Goal: Check status: Check status

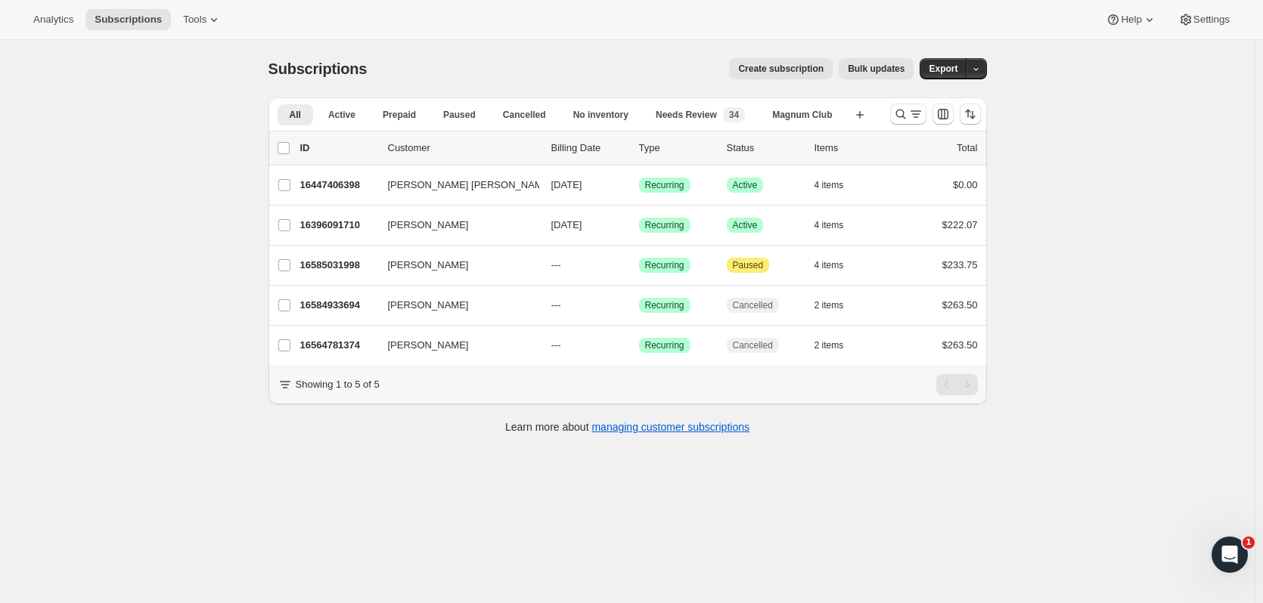
click at [897, 113] on icon "Search and filter results" at bounding box center [900, 114] width 15 height 15
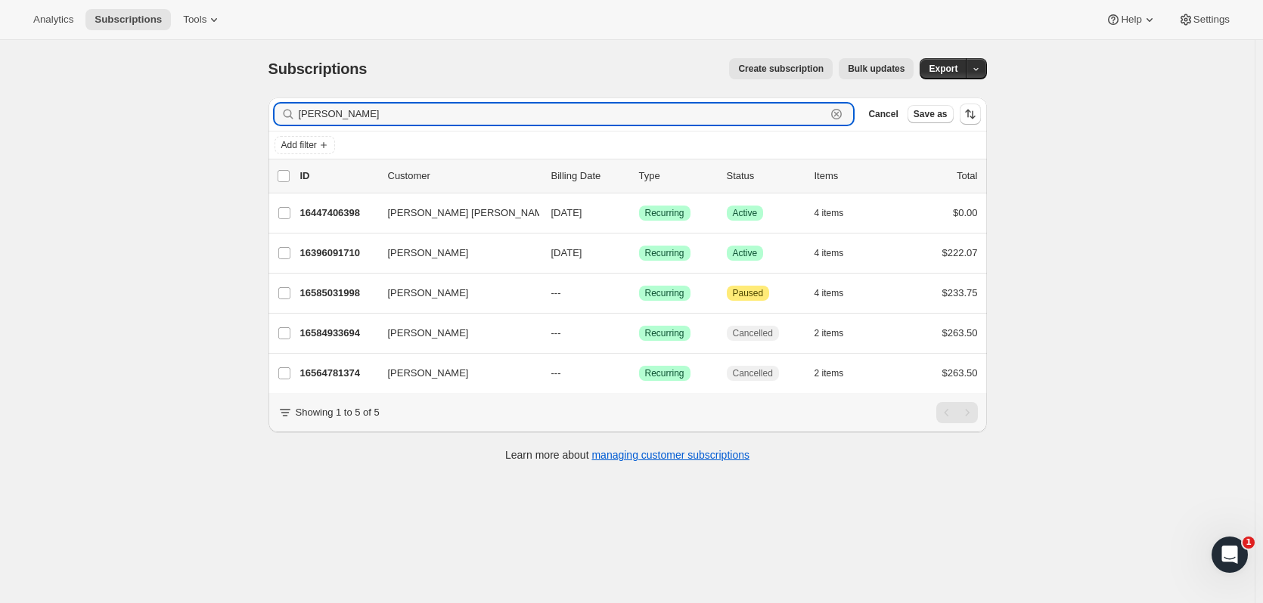
drag, startPoint x: 371, startPoint y: 117, endPoint x: 175, endPoint y: 116, distance: 196.6
click at [175, 116] on div "Subscriptions. This page is ready Subscriptions Create subscription Bulk update…" at bounding box center [627, 341] width 1254 height 603
type input "held"
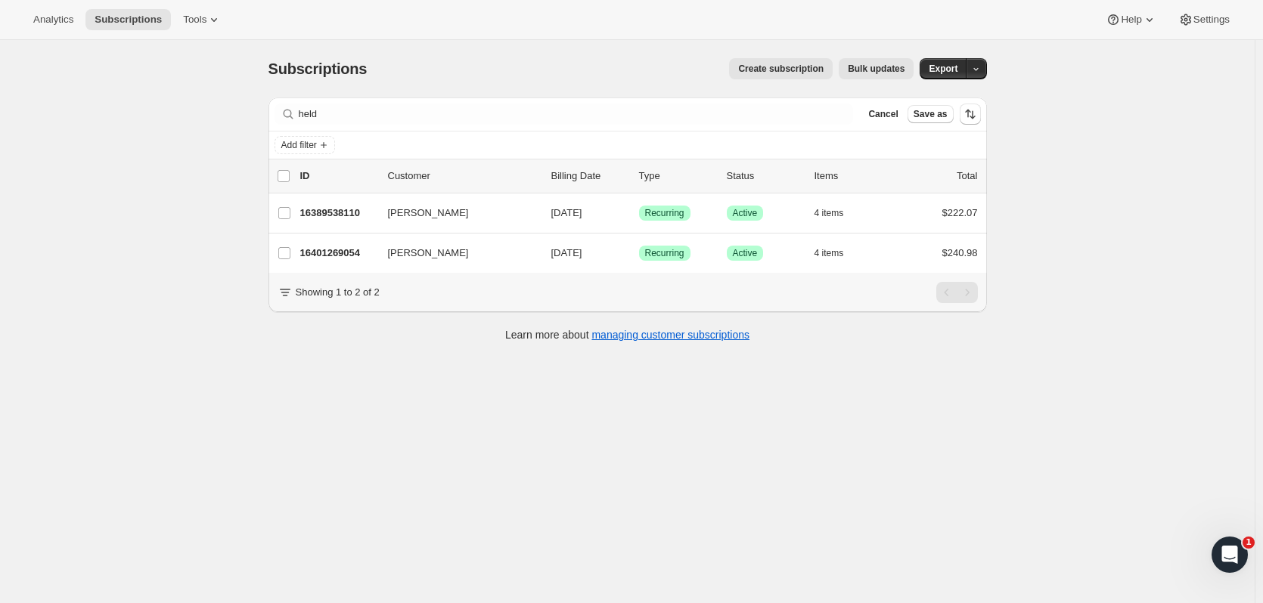
click at [349, 259] on p "16401269054" at bounding box center [338, 253] width 76 height 15
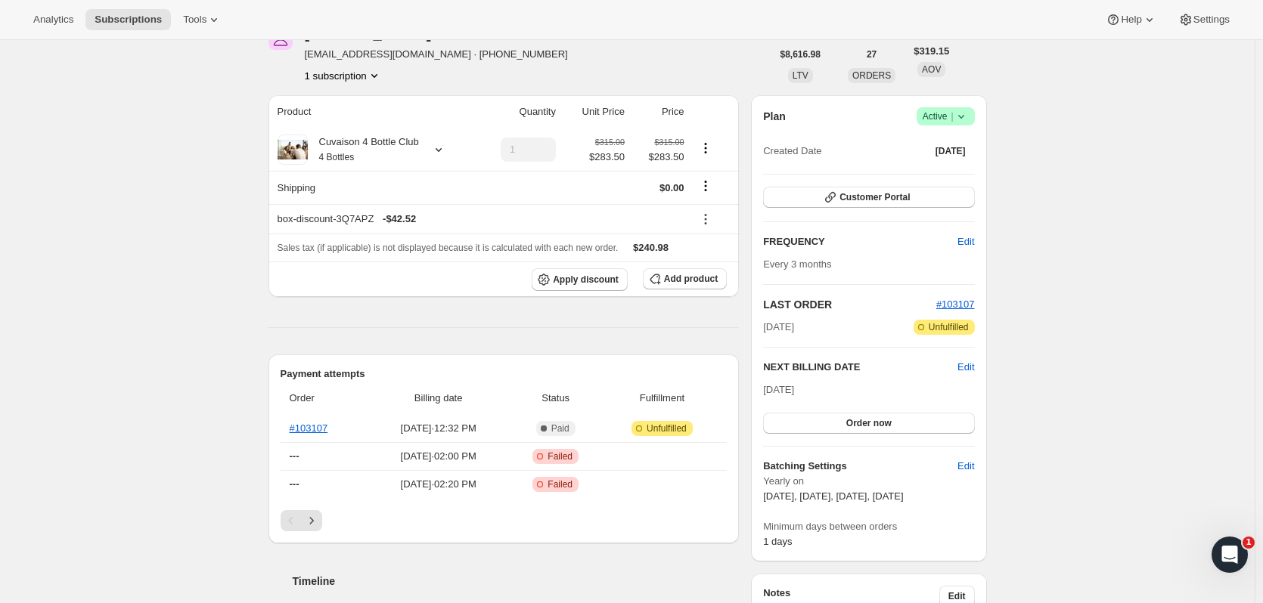
scroll to position [112, 0]
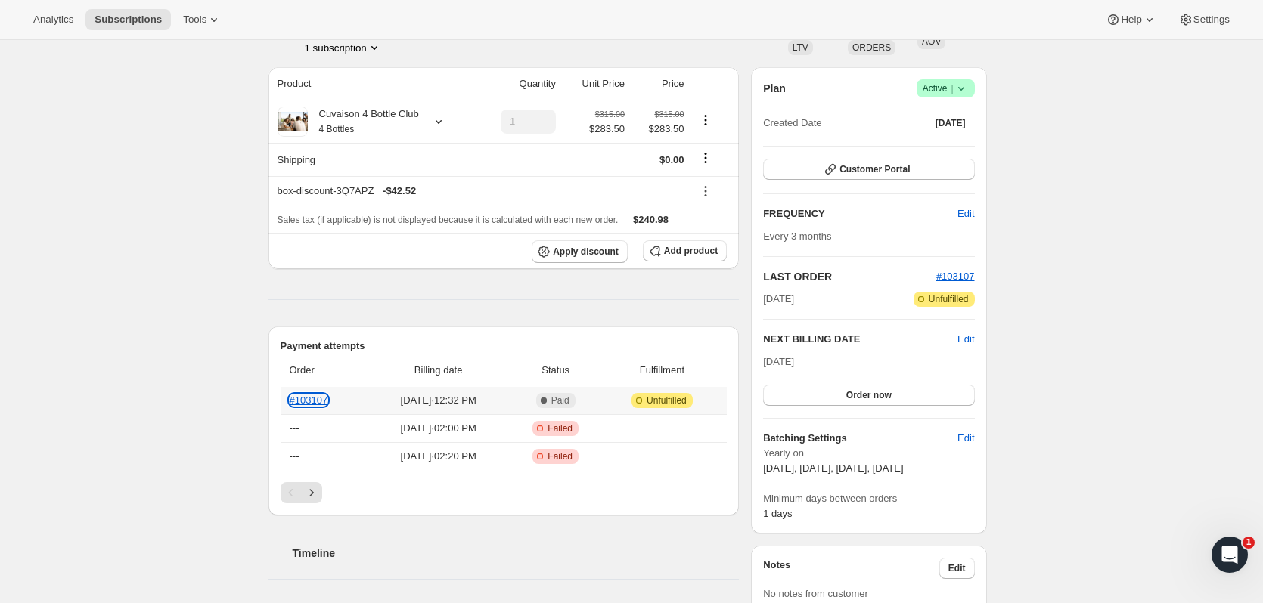
click at [307, 399] on link "#103107" at bounding box center [309, 400] width 39 height 11
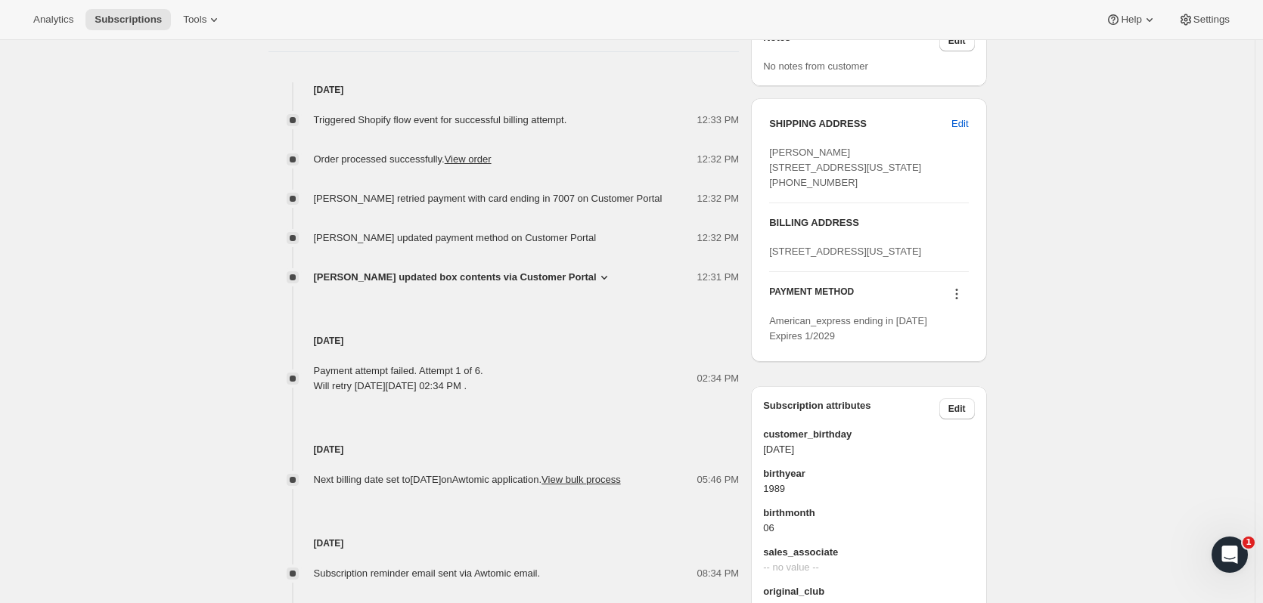
scroll to position [0, 0]
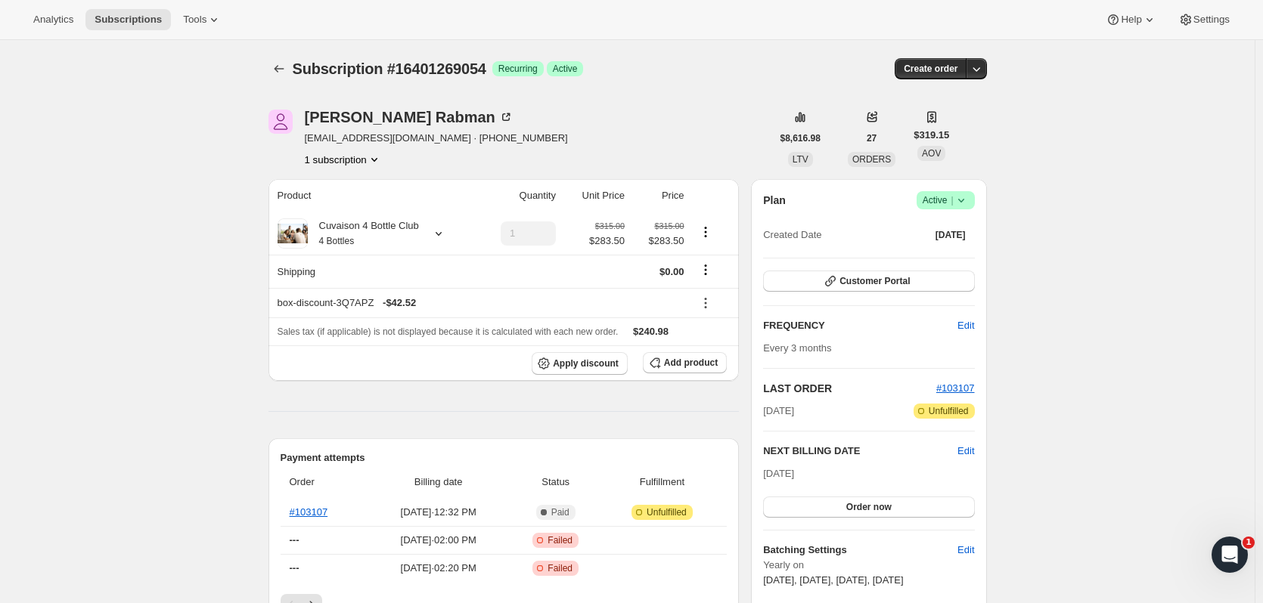
click at [277, 68] on icon "Subscriptions" at bounding box center [278, 68] width 15 height 15
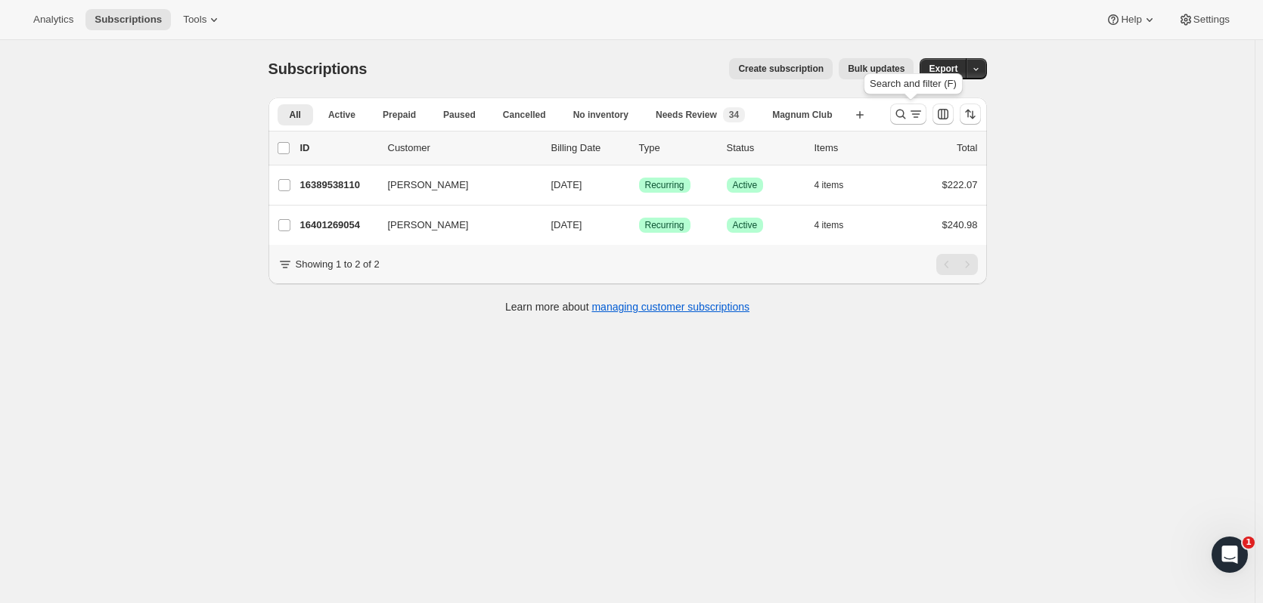
click at [900, 115] on icon "Search and filter results" at bounding box center [900, 115] width 10 height 10
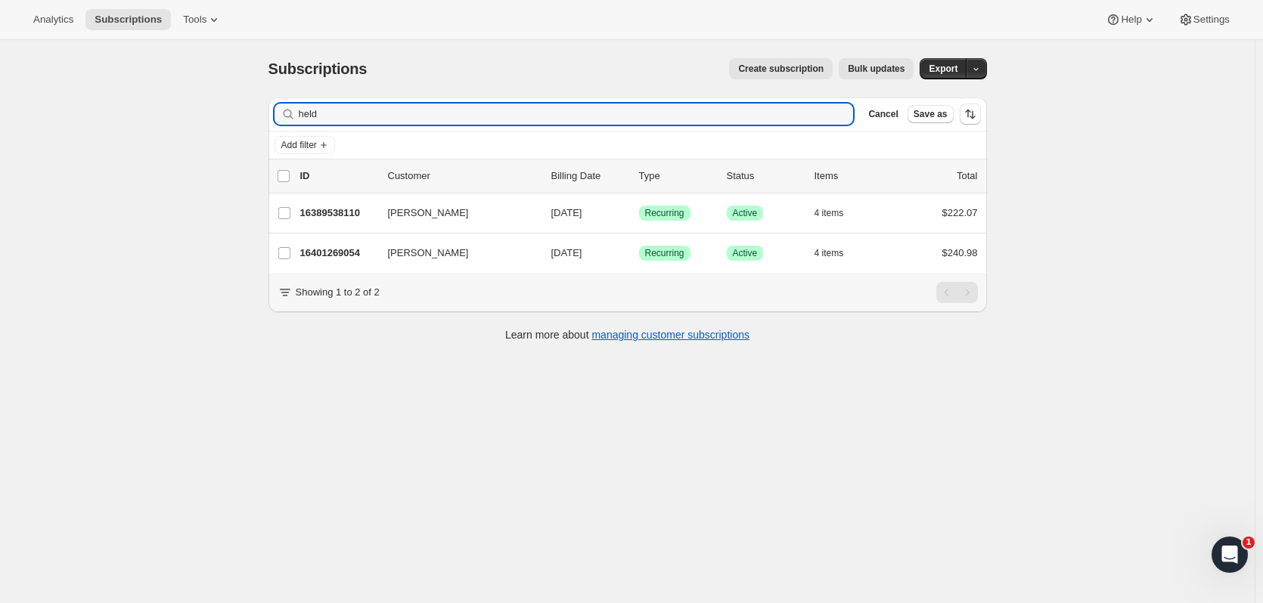
drag, startPoint x: 464, startPoint y: 119, endPoint x: 246, endPoint y: 122, distance: 218.5
click at [246, 122] on div "Subscriptions. This page is ready Subscriptions Create subscription Bulk update…" at bounding box center [627, 341] width 1254 height 603
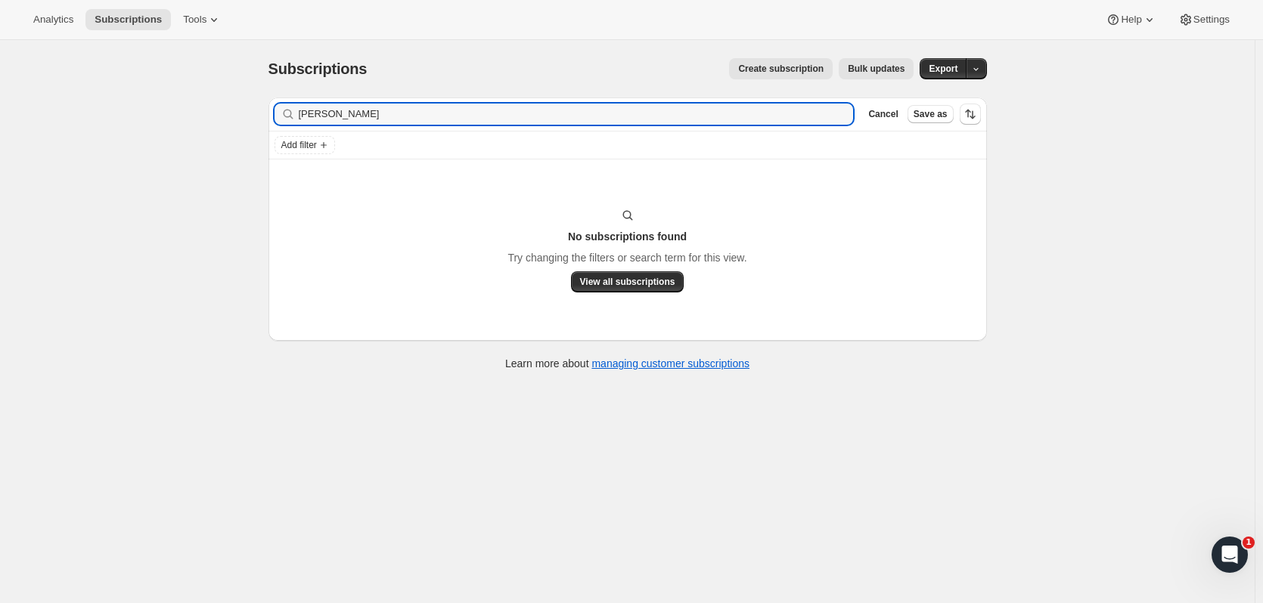
drag, startPoint x: 366, startPoint y: 108, endPoint x: 269, endPoint y: 106, distance: 96.8
click at [269, 106] on div "Filter subscribers [PERSON_NAME] hop Clear Cancel Save as Add filter No subscri…" at bounding box center [621, 235] width 730 height 301
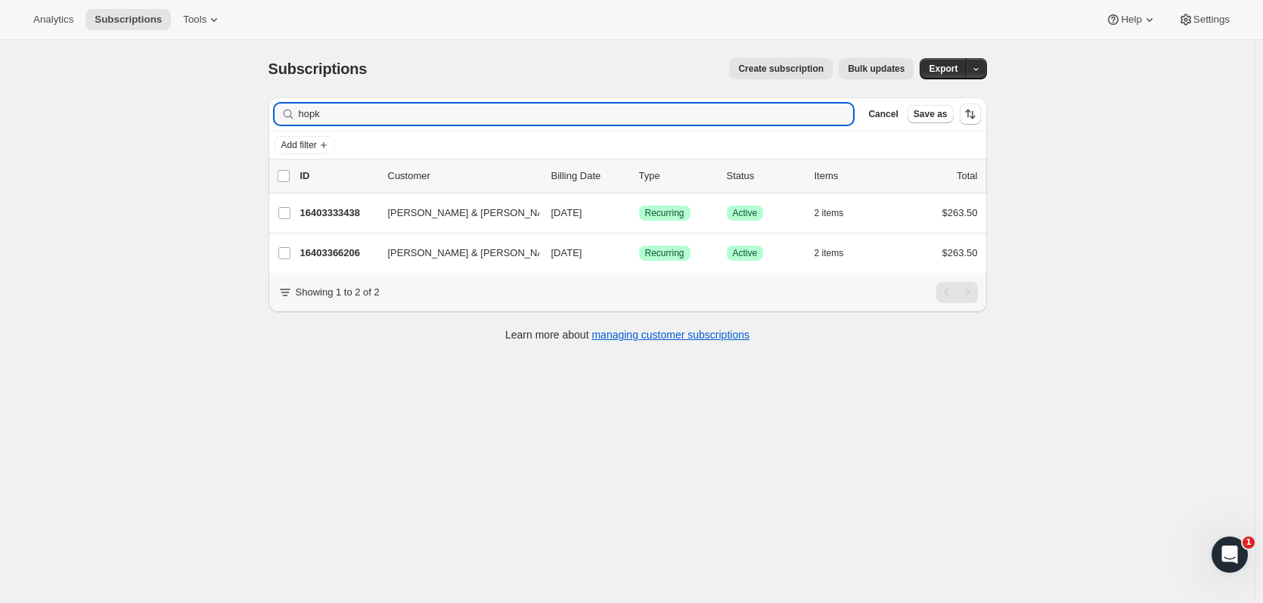
type input "hopk"
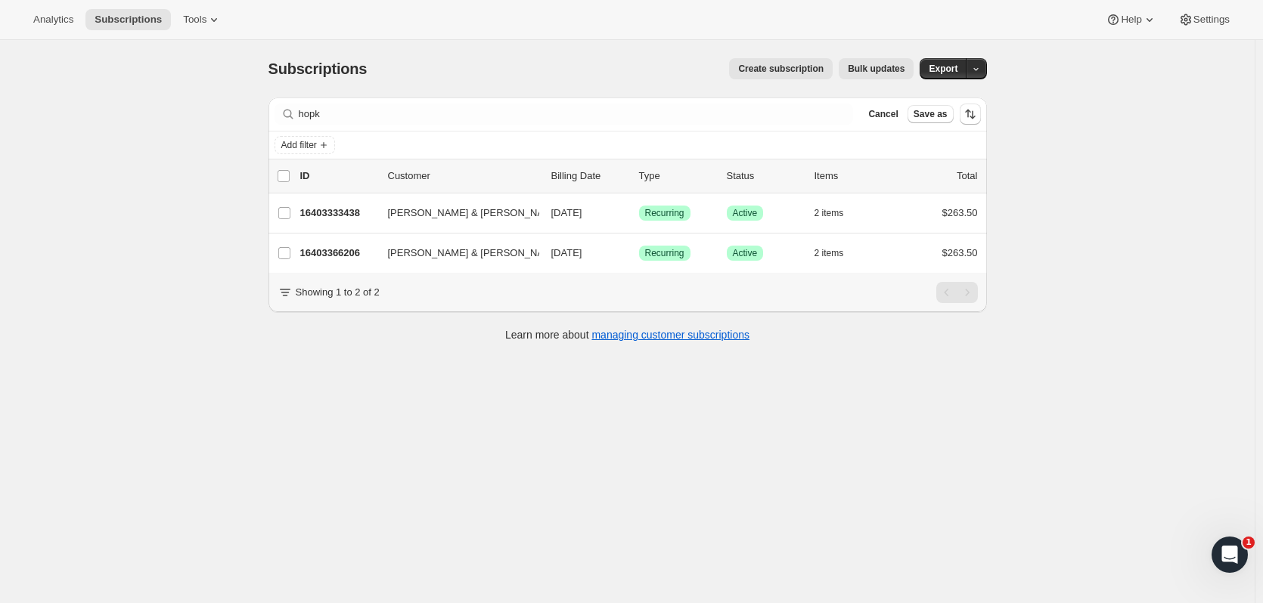
click at [893, 113] on span "Cancel" at bounding box center [882, 114] width 29 height 12
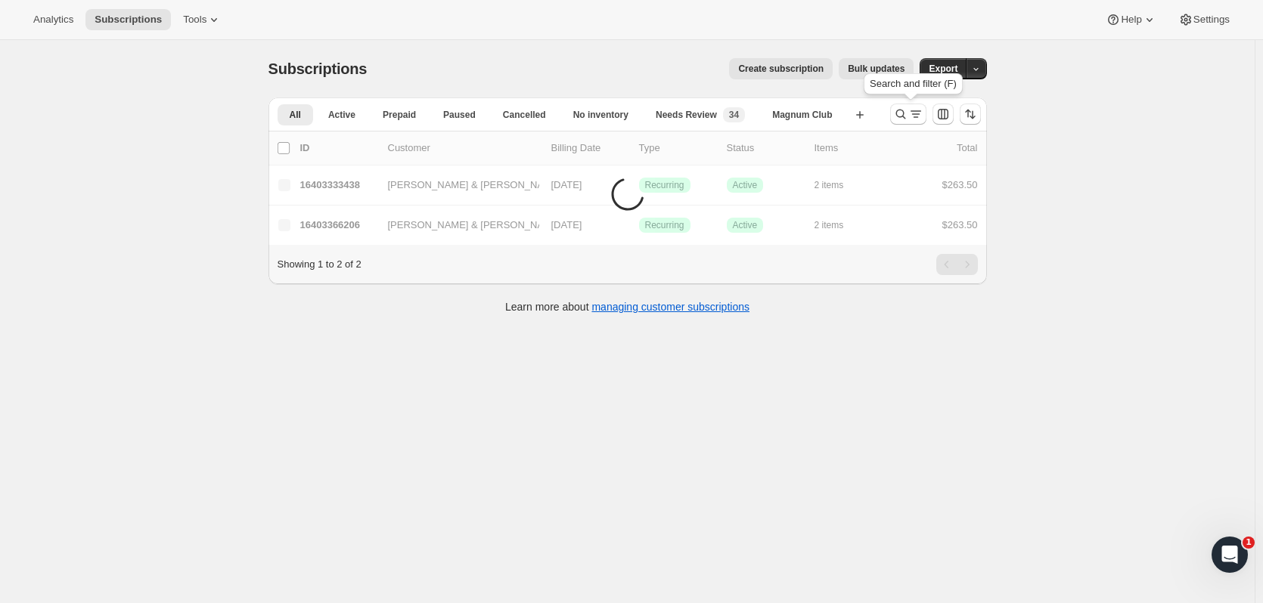
click at [905, 107] on icon "Search and filter results" at bounding box center [900, 114] width 15 height 15
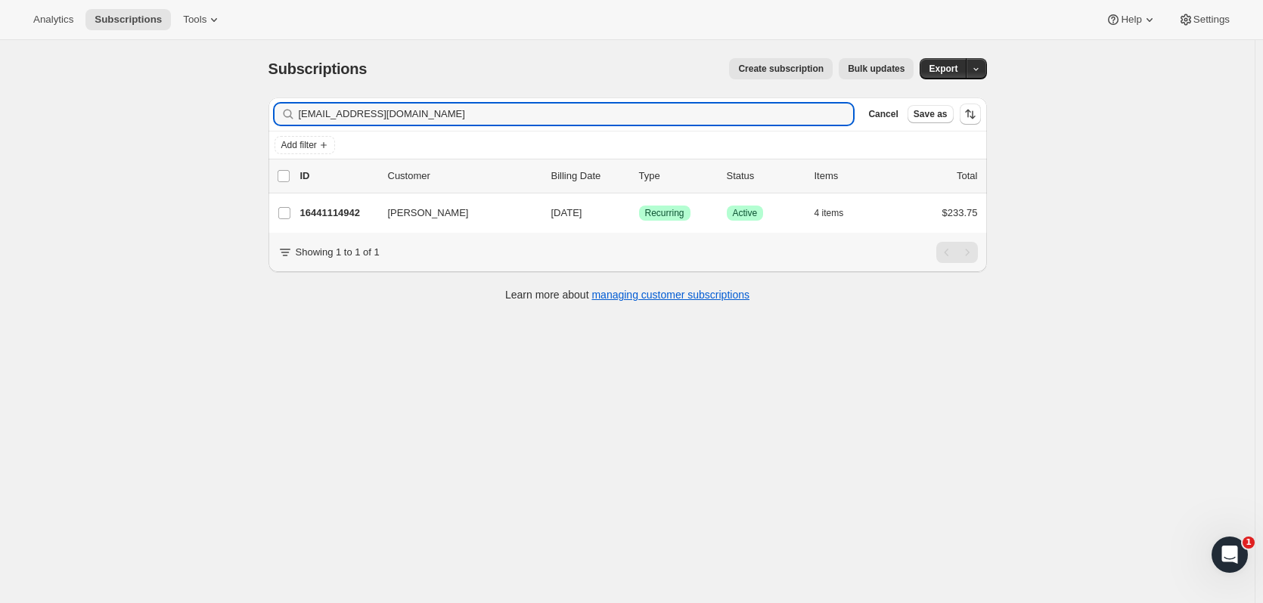
type input "[EMAIL_ADDRESS][DOMAIN_NAME]"
click at [357, 219] on p "16441114942" at bounding box center [338, 213] width 76 height 15
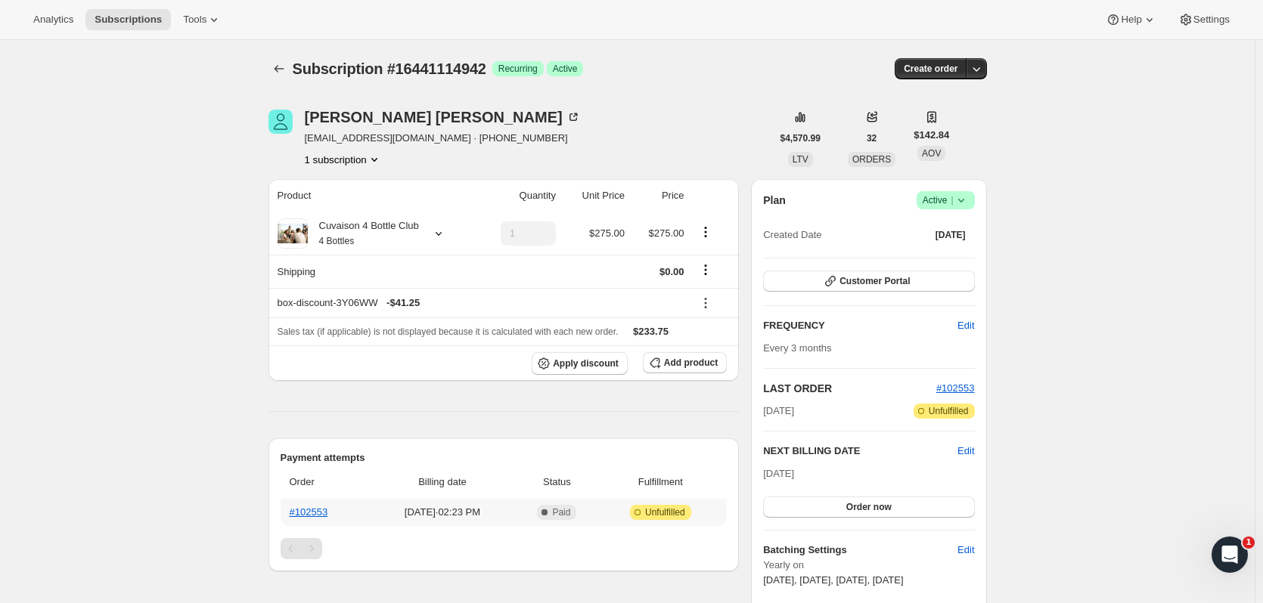
click at [322, 519] on th "#102553" at bounding box center [325, 512] width 89 height 27
click at [323, 513] on link "#102553" at bounding box center [309, 512] width 39 height 11
click at [442, 230] on icon at bounding box center [438, 233] width 15 height 15
